Goal: Task Accomplishment & Management: Use online tool/utility

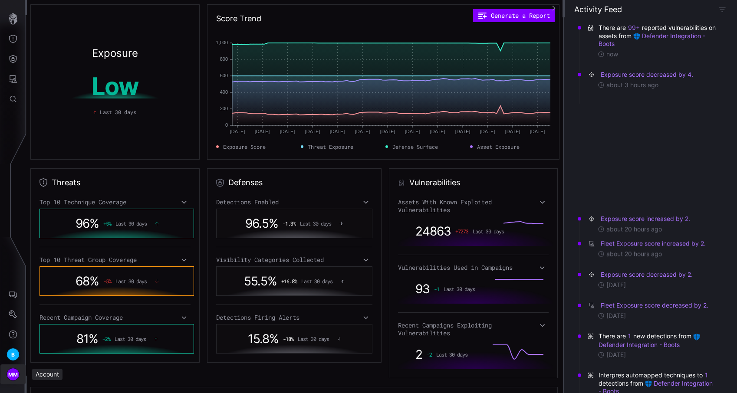
click at [11, 374] on span "MM" at bounding box center [13, 374] width 10 height 9
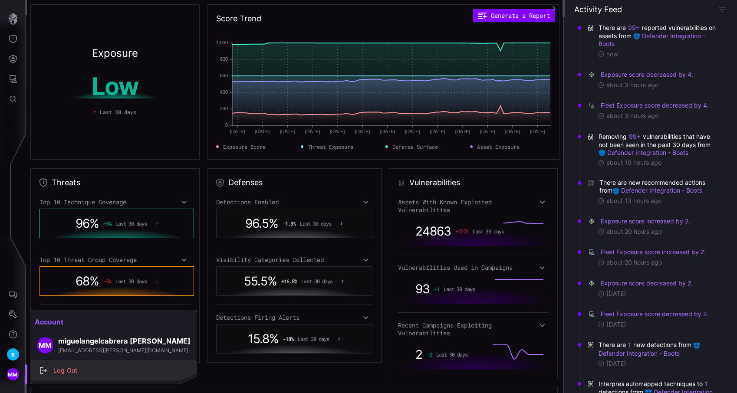
click at [76, 367] on div "Log Out" at bounding box center [118, 370] width 138 height 11
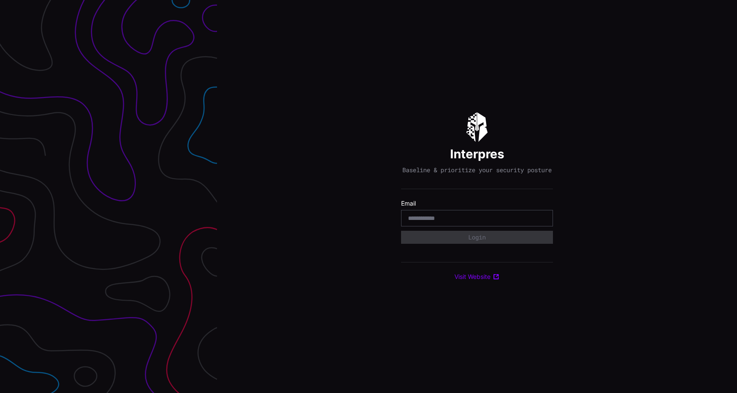
click at [425, 227] on div at bounding box center [477, 218] width 152 height 16
click at [432, 222] on input "email" at bounding box center [477, 218] width 138 height 8
click at [433, 221] on input "email" at bounding box center [477, 218] width 138 height 8
click at [360, 240] on div "Interpres Baseline & prioritize your security posture Email Login Visit Website" at bounding box center [477, 196] width 520 height 393
click at [416, 227] on div at bounding box center [477, 218] width 152 height 16
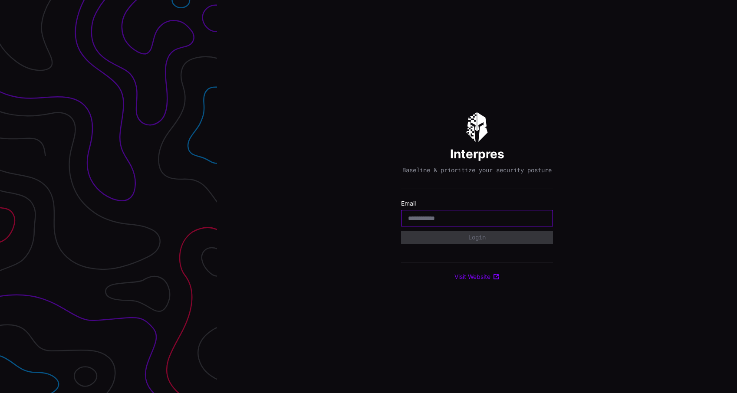
click at [425, 222] on input "email" at bounding box center [477, 218] width 138 height 8
type input "**********"
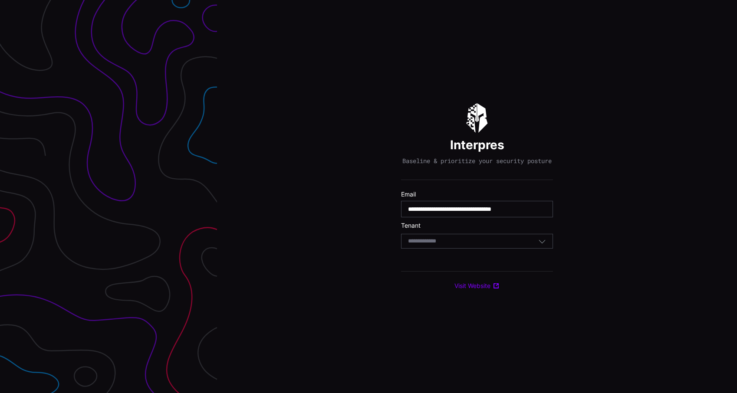
click at [435, 245] on input at bounding box center [430, 241] width 45 height 7
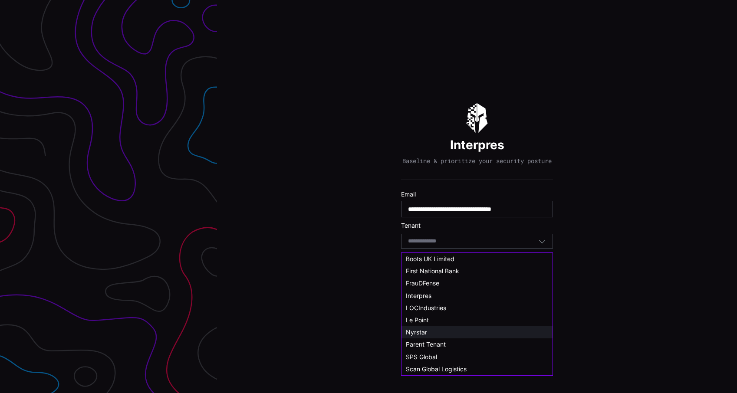
click at [430, 334] on div "Nyrstar" at bounding box center [477, 332] width 142 height 8
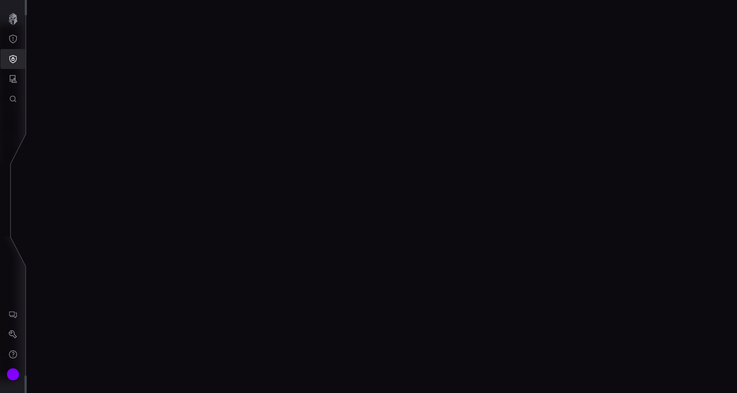
click at [13, 68] on button "Defense Surface" at bounding box center [12, 59] width 25 height 20
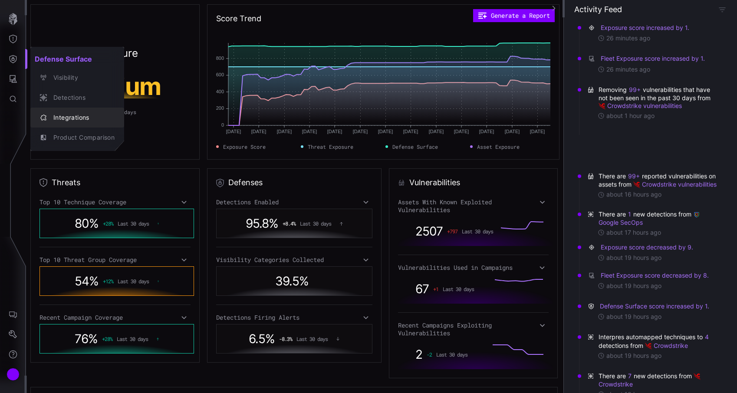
click at [65, 122] on div "Integrations" at bounding box center [82, 117] width 66 height 11
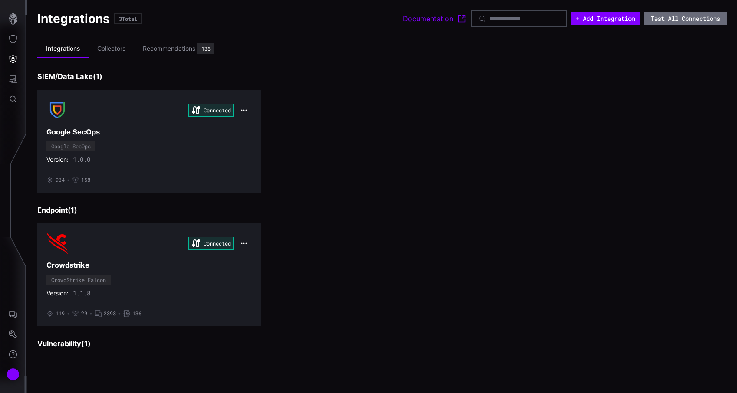
scroll to position [90, 0]
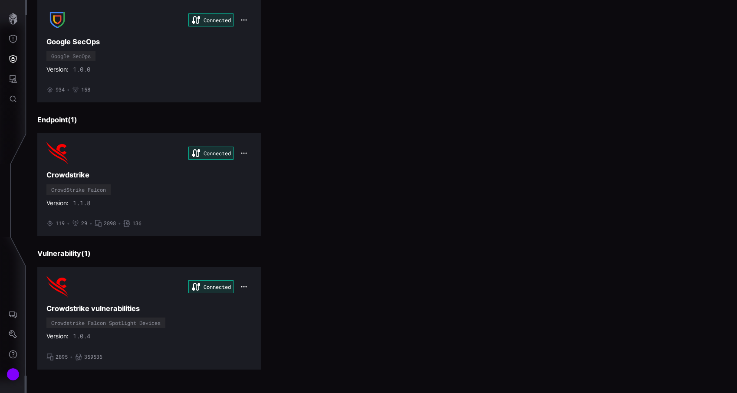
click at [144, 165] on div "Connected Crowdstrike CrowdStrike Falcon Version: 1.1.8 • 119 • 29 • 2898 • 136" at bounding box center [149, 184] width 206 height 84
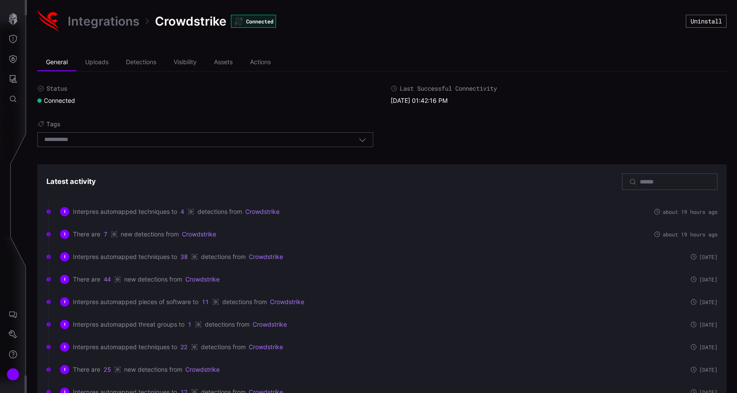
click at [86, 13] on div "Integrations Crowdstrike Connected" at bounding box center [361, 21] width 648 height 22
click at [87, 27] on link "Integrations" at bounding box center [104, 21] width 72 height 16
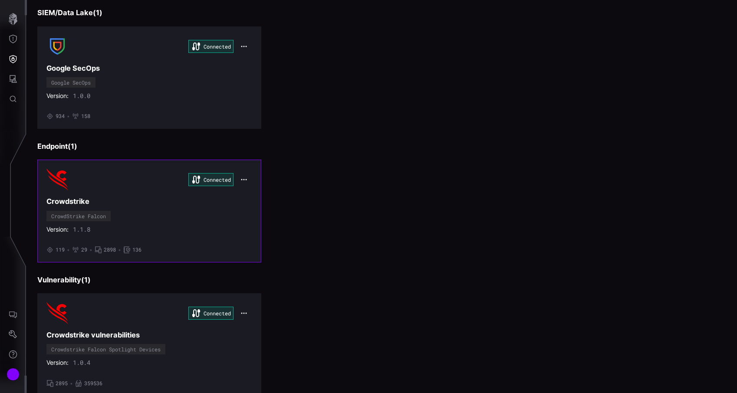
scroll to position [67, 0]
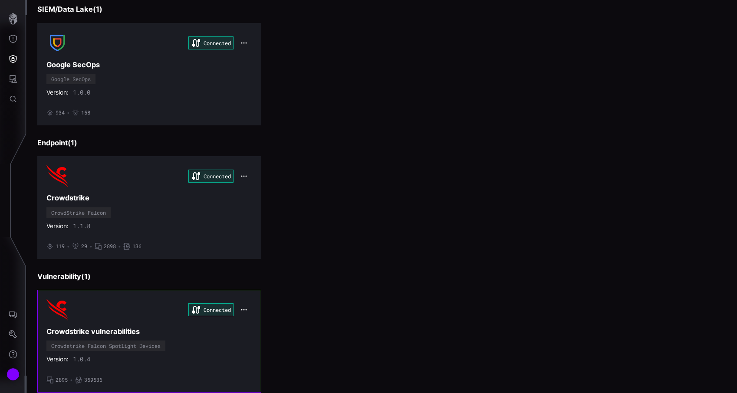
click at [212, 355] on div "Connected Crowdstrike vulnerabilities Crowdstrike Falcon Spotlight Devices Vers…" at bounding box center [149, 341] width 206 height 84
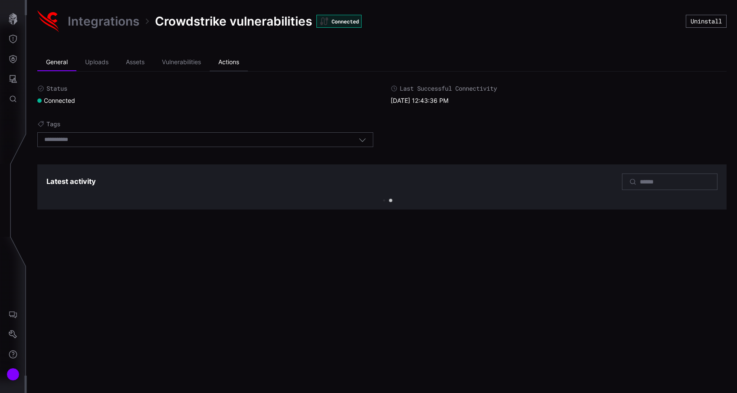
click at [224, 60] on li "Actions" at bounding box center [229, 62] width 38 height 17
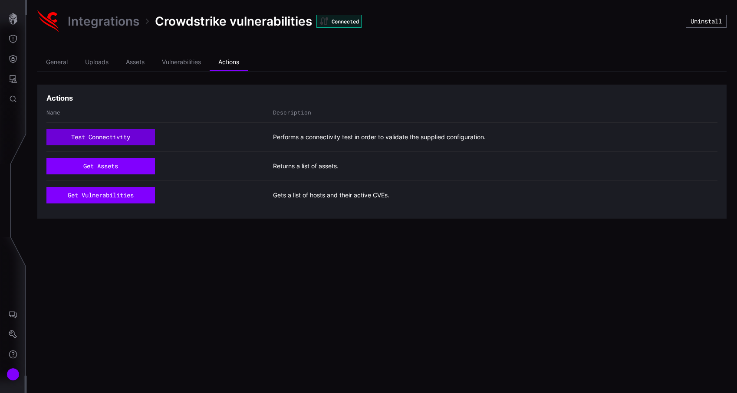
click at [127, 132] on button "test connectivity" at bounding box center [100, 137] width 108 height 16
